Goal: Task Accomplishment & Management: Use online tool/utility

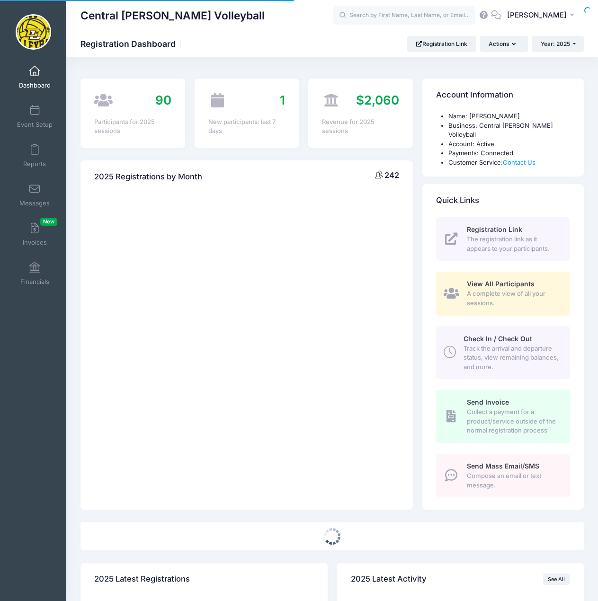
select select
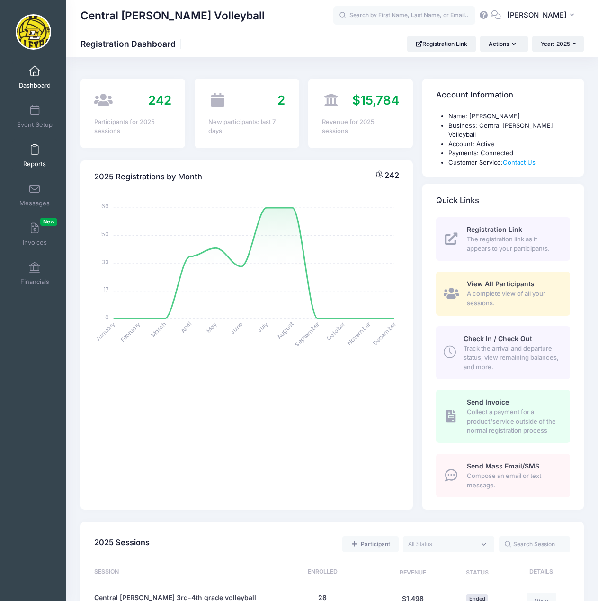
click at [35, 155] on span at bounding box center [35, 150] width 0 height 10
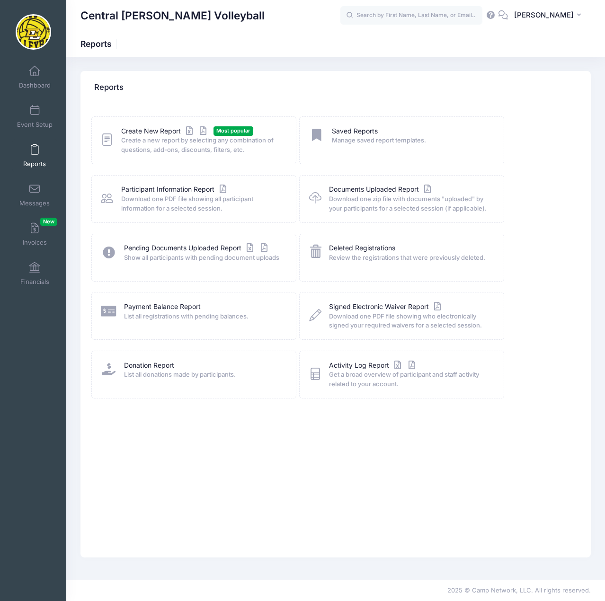
click at [163, 139] on span "Create a new report by selecting any combination of questions, add-ons, discoun…" at bounding box center [202, 145] width 162 height 18
click at [135, 129] on link "Create New Report" at bounding box center [165, 131] width 88 height 10
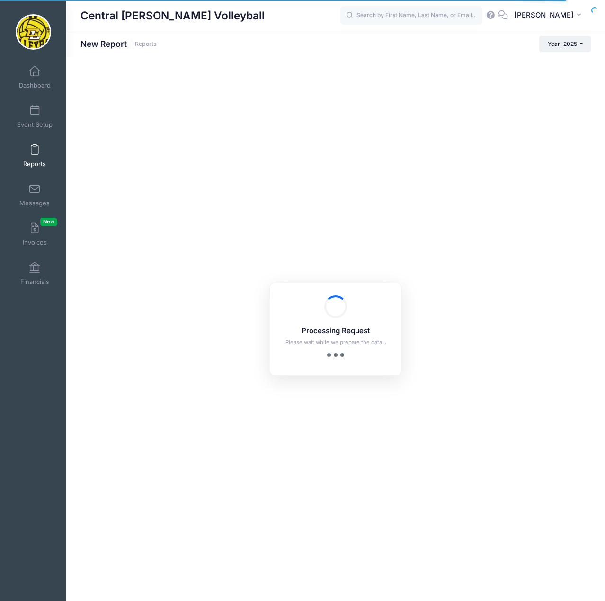
checkbox input "true"
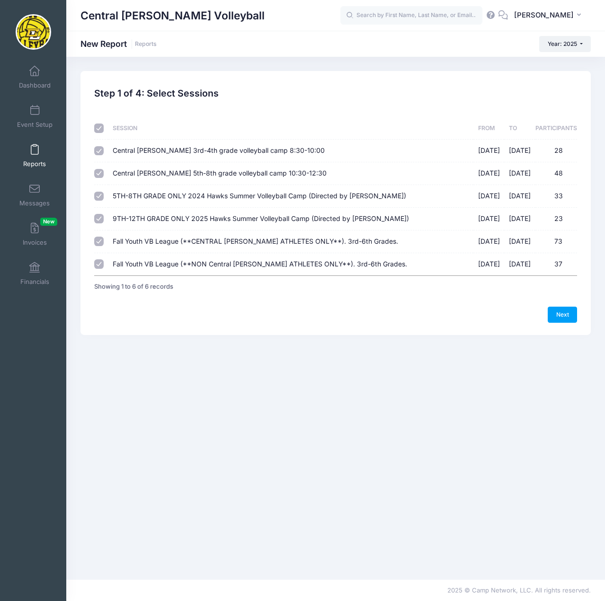
click at [100, 130] on input "checkbox" at bounding box center [98, 127] width 9 height 9
checkbox input "false"
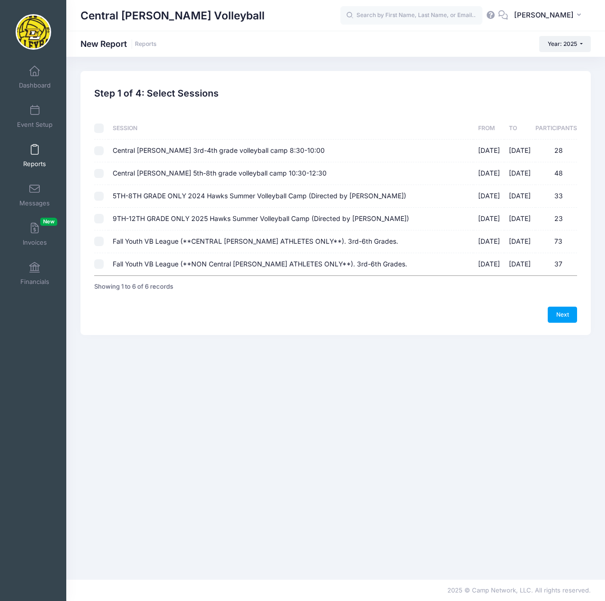
checkbox input "false"
click at [100, 245] on input "Fall Youth VB League (**CENTRAL LEE ATHLETES ONLY**). 3rd-6th Grades. 09/07/202…" at bounding box center [98, 241] width 9 height 9
checkbox input "true"
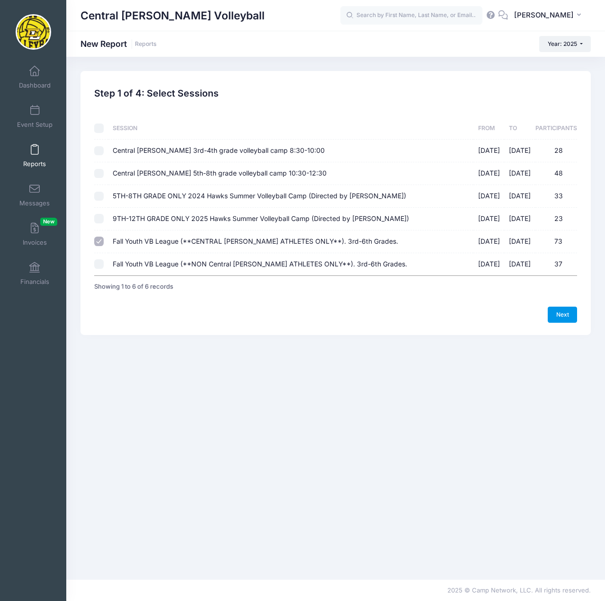
click at [562, 311] on link "Next" at bounding box center [561, 315] width 29 height 16
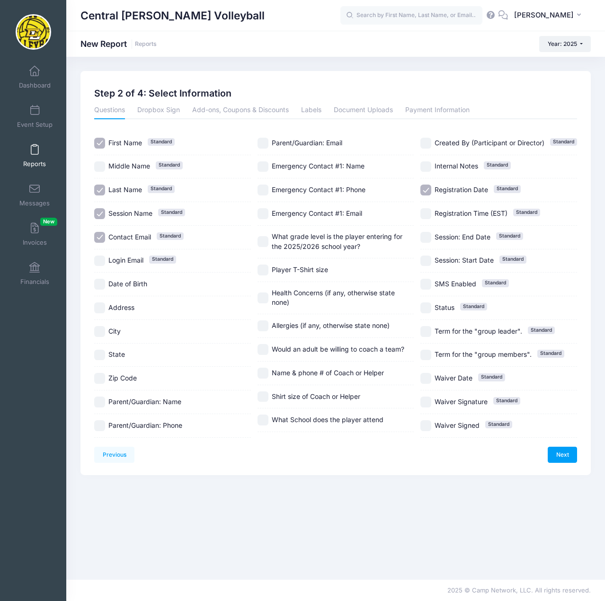
click at [104, 214] on input "Session Name Standard" at bounding box center [99, 213] width 11 height 11
checkbox input "false"
click at [100, 235] on input "Contact Email Standard" at bounding box center [99, 237] width 11 height 11
checkbox input "false"
click at [103, 402] on input "Parent/Guardian: Name" at bounding box center [99, 401] width 11 height 11
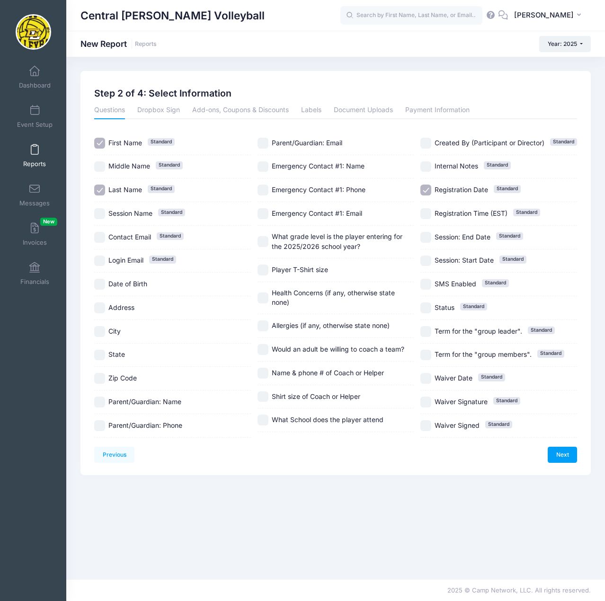
checkbox input "true"
click at [98, 426] on input "Parent/Guardian: Phone" at bounding box center [99, 425] width 11 height 11
checkbox input "true"
click at [266, 244] on input "What grade level is the player entering for the 2025/2026 school year?" at bounding box center [262, 241] width 11 height 11
checkbox input "true"
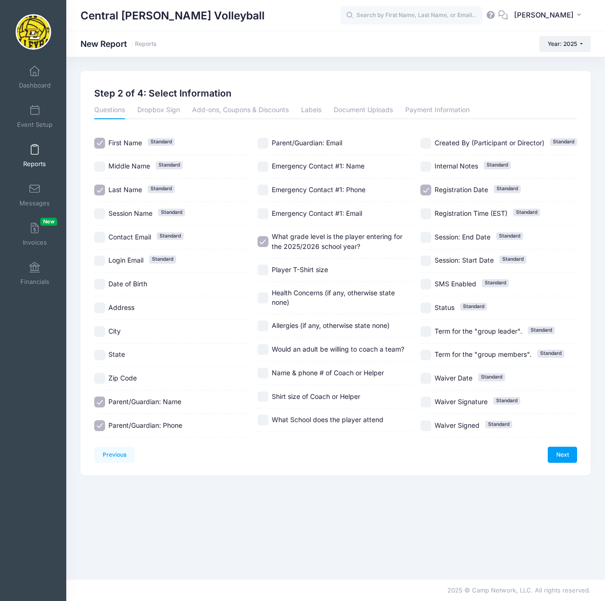
click at [266, 272] on input "Player T-Shirt size" at bounding box center [262, 269] width 11 height 11
checkbox input "true"
click at [265, 351] on input "Would an adult be willing to coach a team?" at bounding box center [262, 349] width 11 height 11
checkbox input "true"
click at [264, 377] on input "Name & phone # of Coach or Helper" at bounding box center [262, 373] width 11 height 11
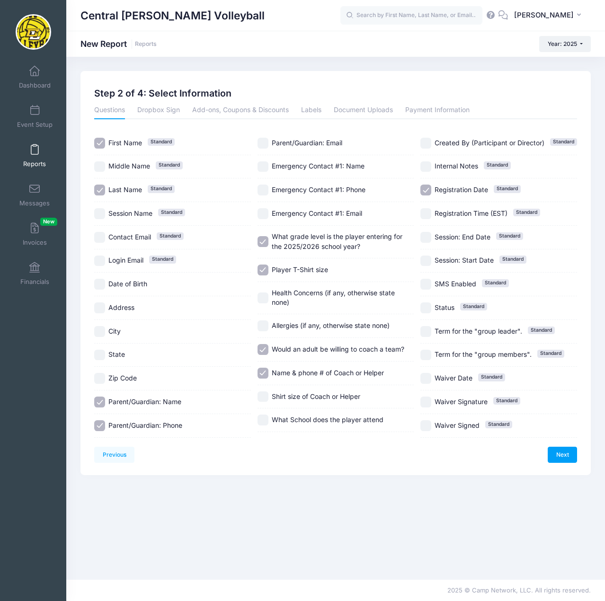
click at [267, 373] on input "Name & phone # of Coach or Helper" at bounding box center [262, 373] width 11 height 11
checkbox input "false"
click at [263, 351] on input "Would an adult be willing to coach a team?" at bounding box center [262, 349] width 11 height 11
checkbox input "false"
click at [427, 191] on input "Registration Date Standard" at bounding box center [425, 190] width 11 height 11
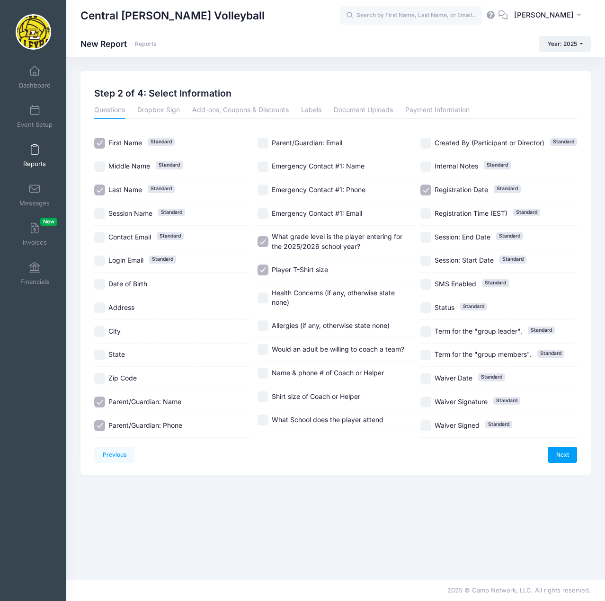
checkbox input "false"
click at [264, 270] on input "Player T-Shirt size" at bounding box center [262, 269] width 11 height 11
checkbox input "true"
click at [262, 418] on input "What School does the player attend" at bounding box center [262, 419] width 11 height 11
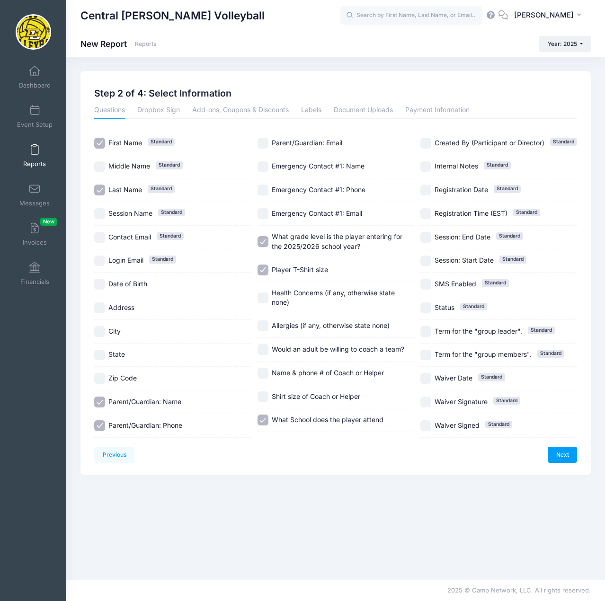
click at [264, 418] on input "What School does the player attend" at bounding box center [262, 419] width 11 height 11
checkbox input "false"
click at [558, 450] on link "Next" at bounding box center [561, 455] width 29 height 16
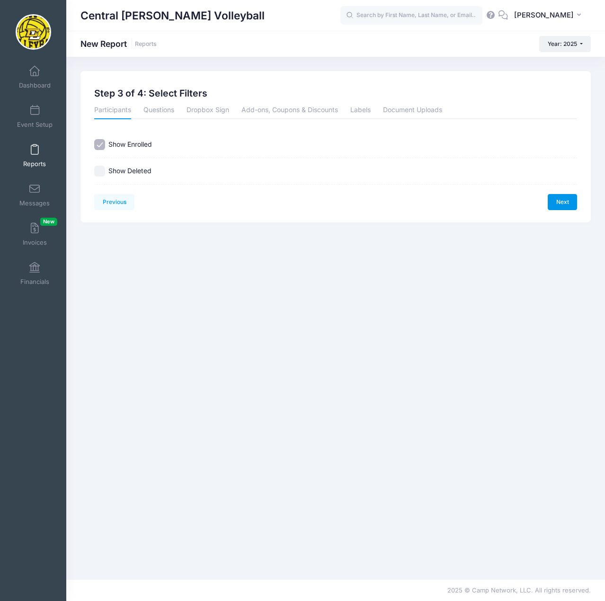
click at [554, 200] on link "Next" at bounding box center [561, 202] width 29 height 16
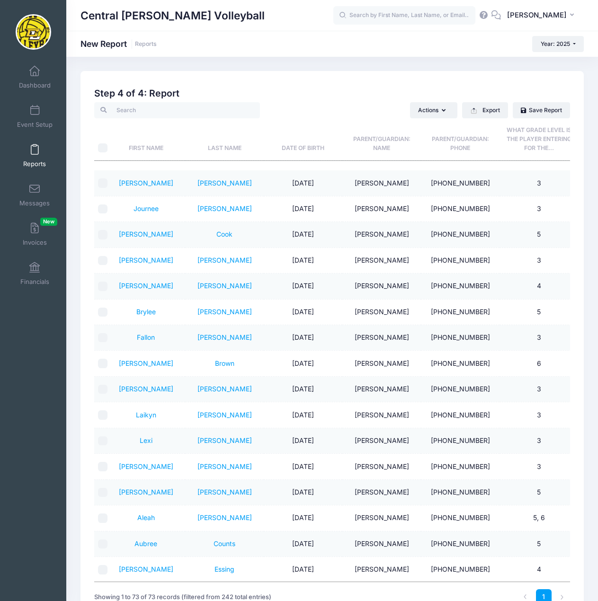
click at [222, 148] on th "Last Name" at bounding box center [224, 139] width 79 height 42
